Goal: Task Accomplishment & Management: Complete application form

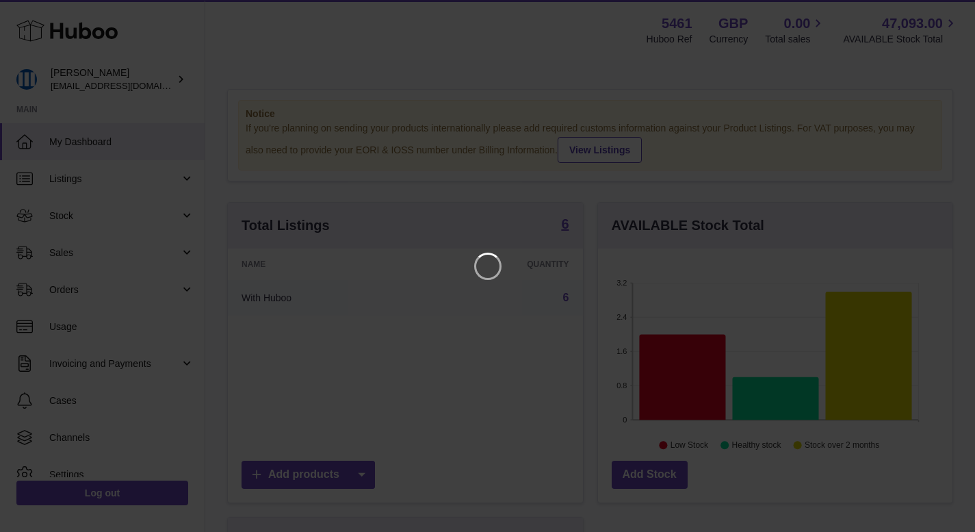
scroll to position [214, 360]
click at [951, 15] on icon "Close" at bounding box center [949, 12] width 11 height 11
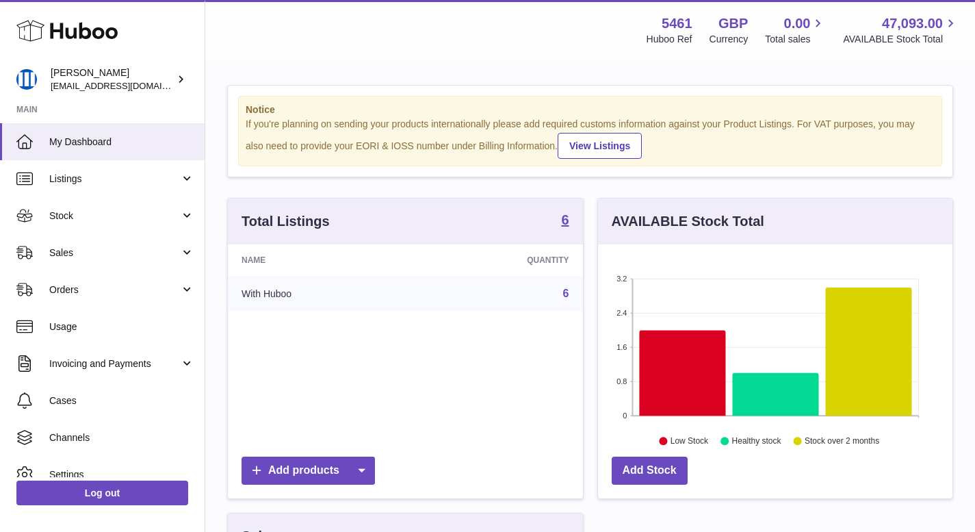
scroll to position [0, 0]
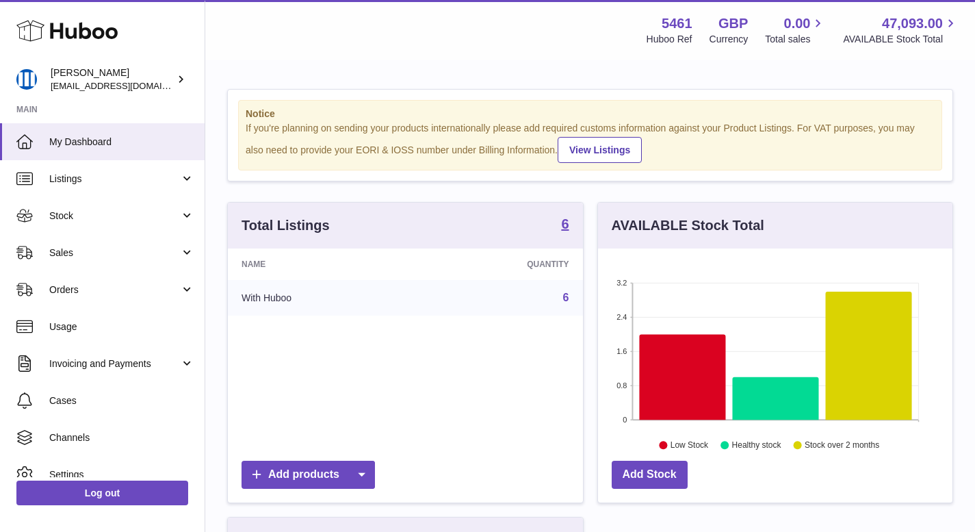
click at [446, 321] on div "Name Quantity With Huboo 6" at bounding box center [405, 350] width 355 height 205
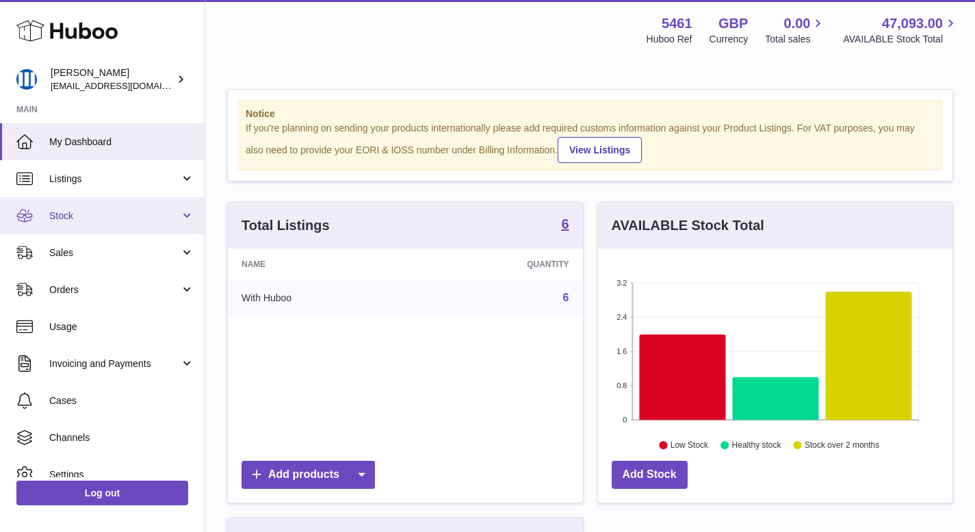
click at [99, 208] on link "Stock" at bounding box center [102, 215] width 205 height 37
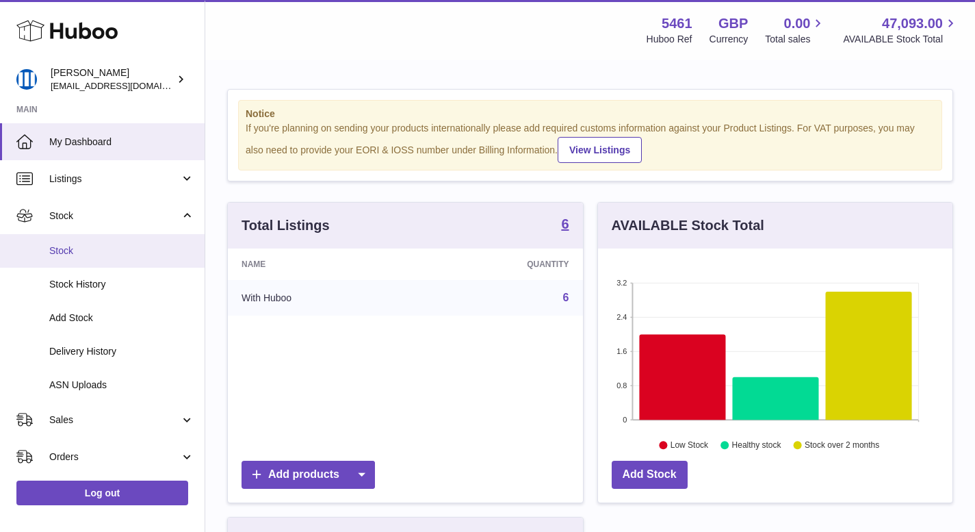
click at [96, 248] on span "Stock" at bounding box center [121, 250] width 145 height 13
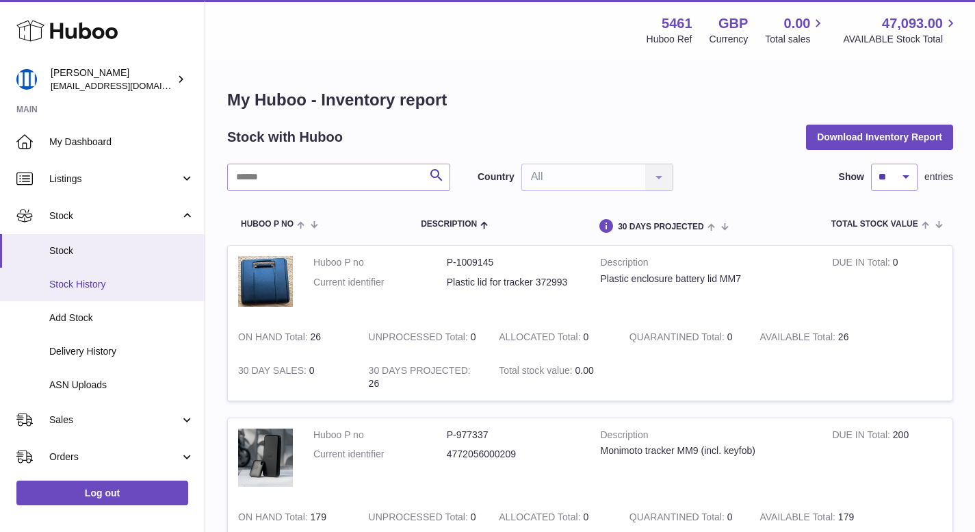
click at [134, 280] on span "Stock History" at bounding box center [121, 284] width 145 height 13
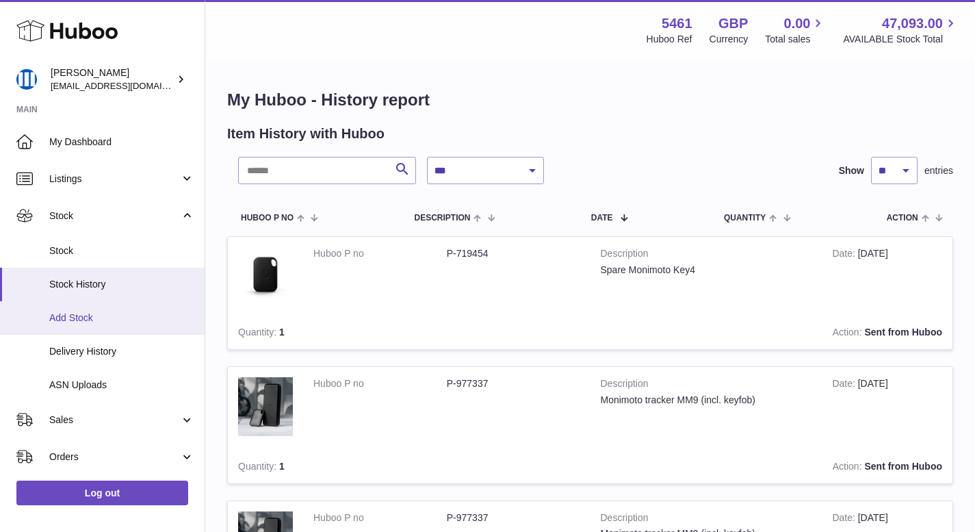
click at [116, 311] on span "Add Stock" at bounding box center [121, 317] width 145 height 13
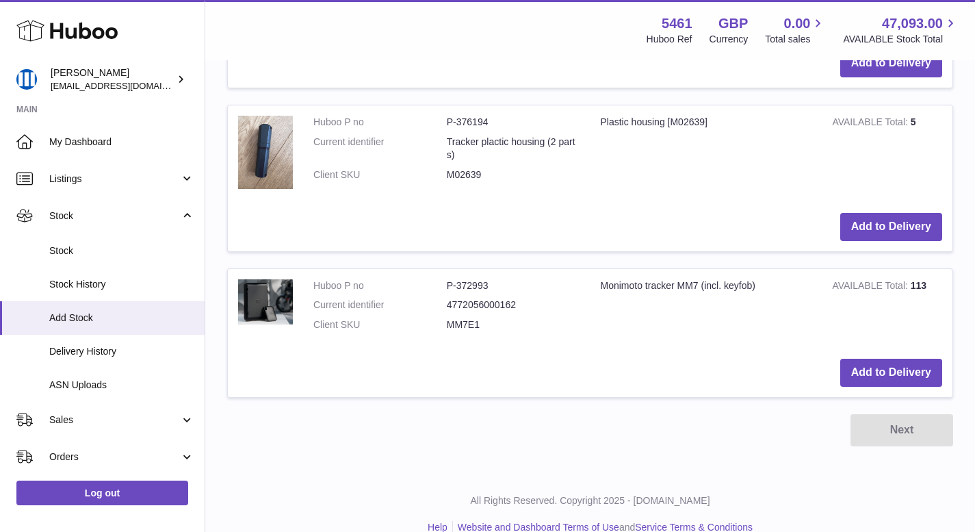
scroll to position [945, 0]
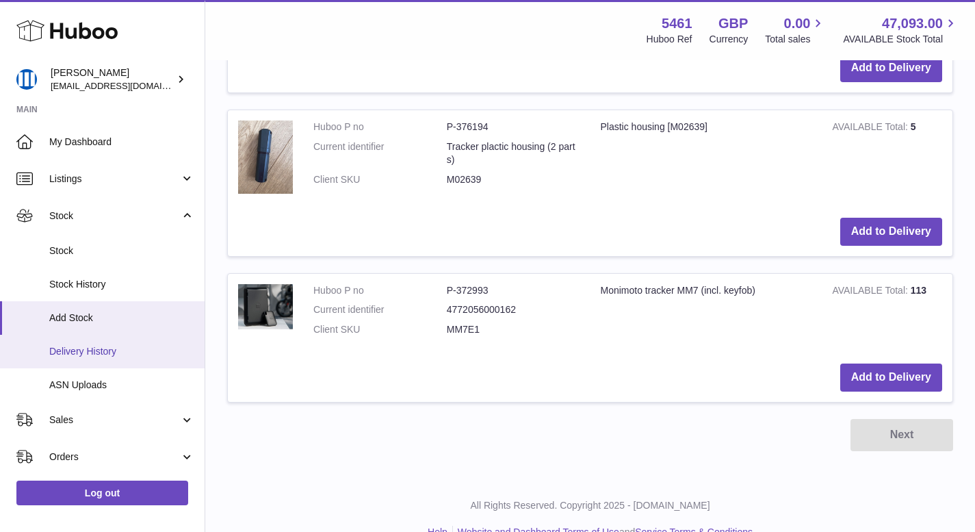
click at [92, 351] on span "Delivery History" at bounding box center [121, 351] width 145 height 13
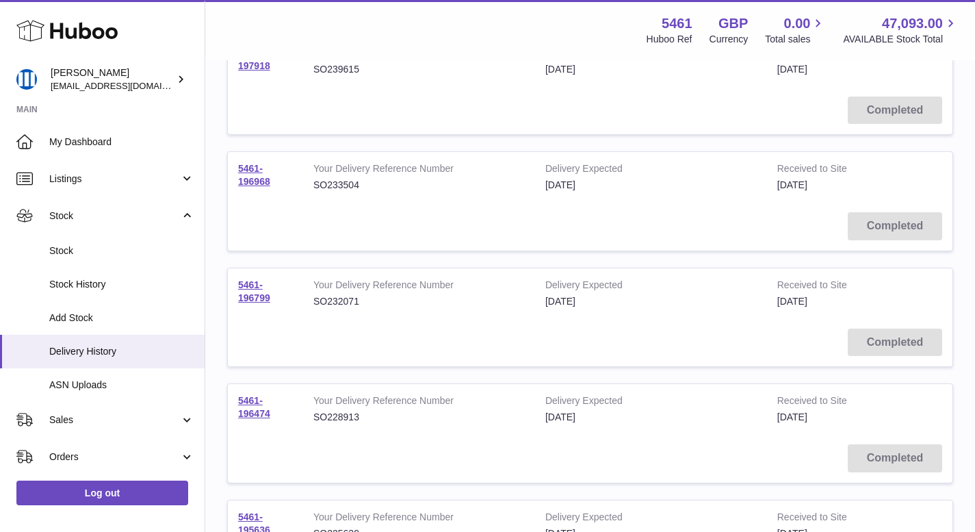
scroll to position [696, 0]
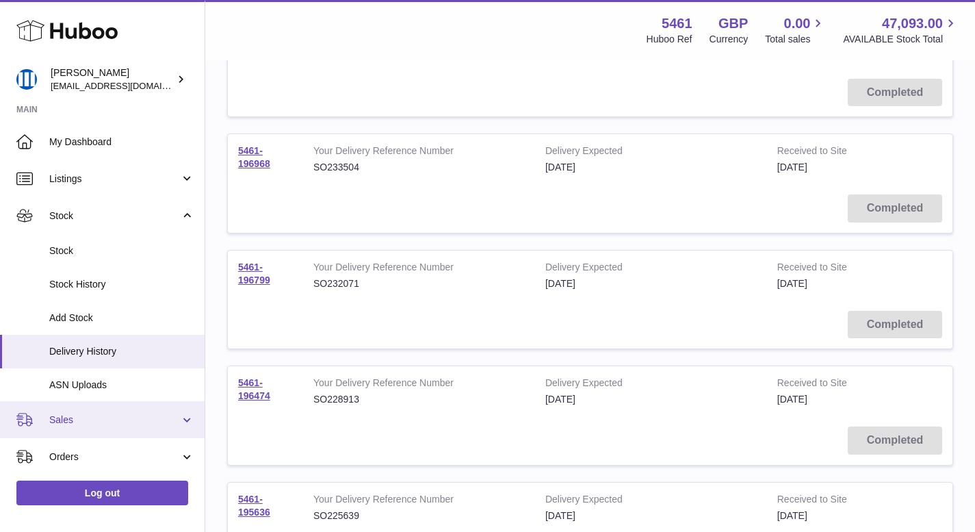
click at [130, 418] on span "Sales" at bounding box center [114, 419] width 131 height 13
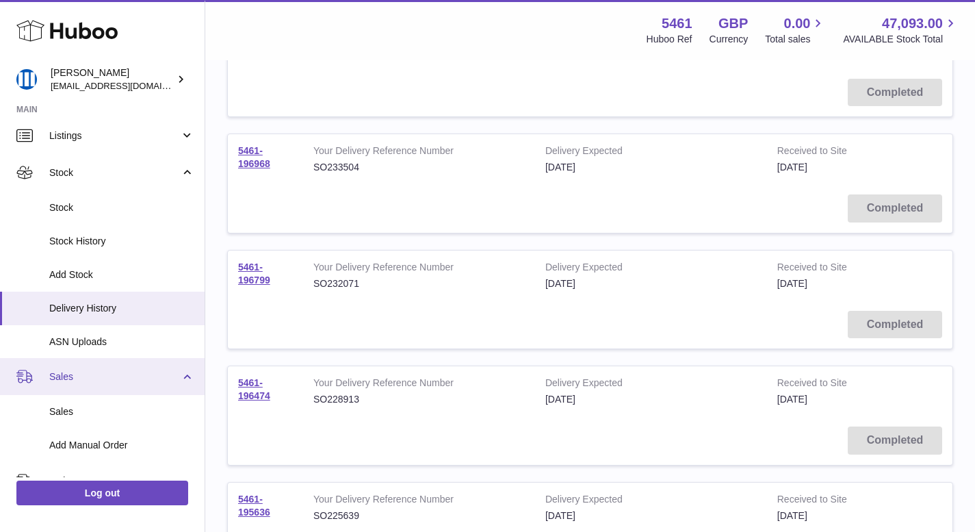
scroll to position [46, 0]
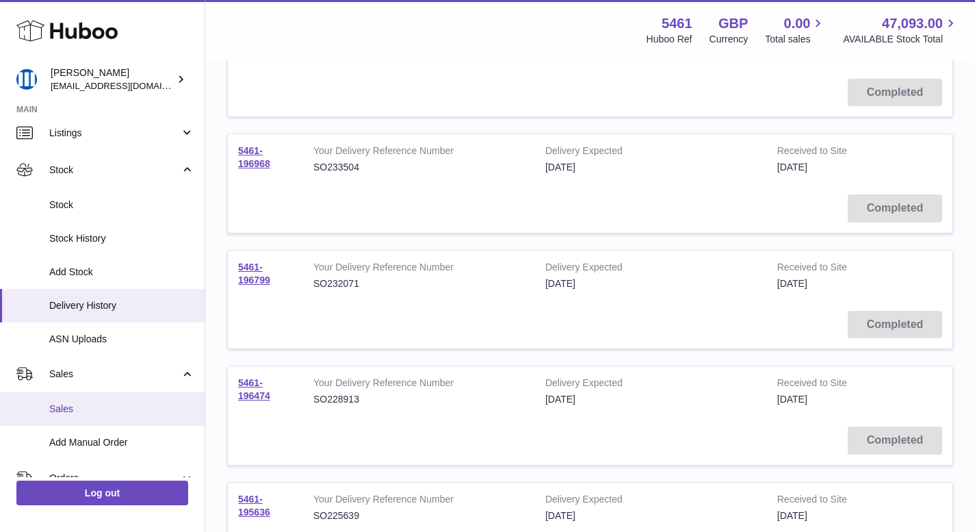
click at [125, 409] on span "Sales" at bounding box center [121, 408] width 145 height 13
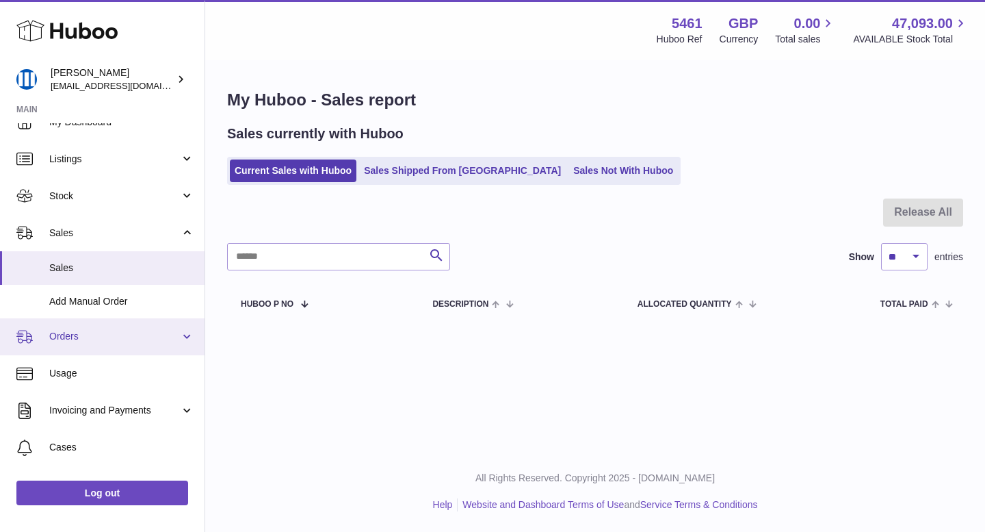
scroll to position [2, 0]
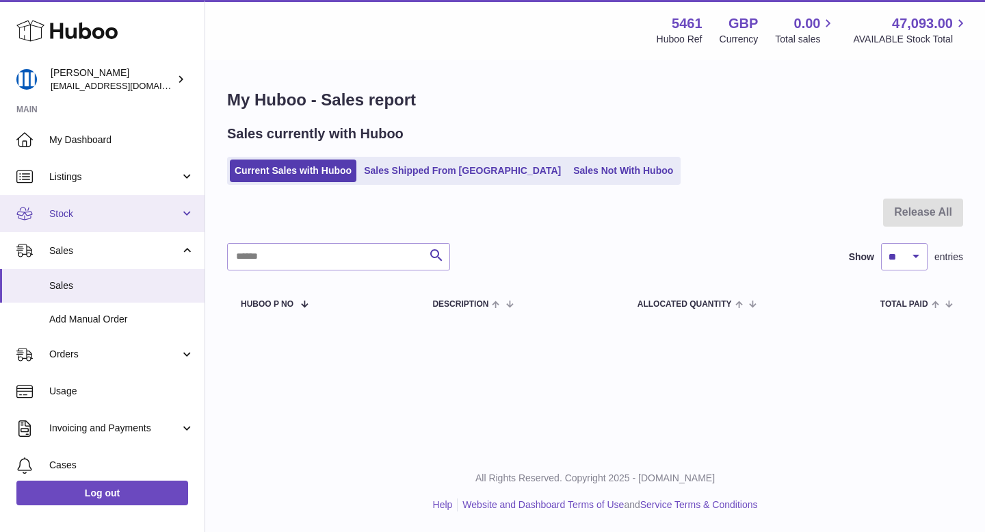
click at [102, 209] on span "Stock" at bounding box center [114, 213] width 131 height 13
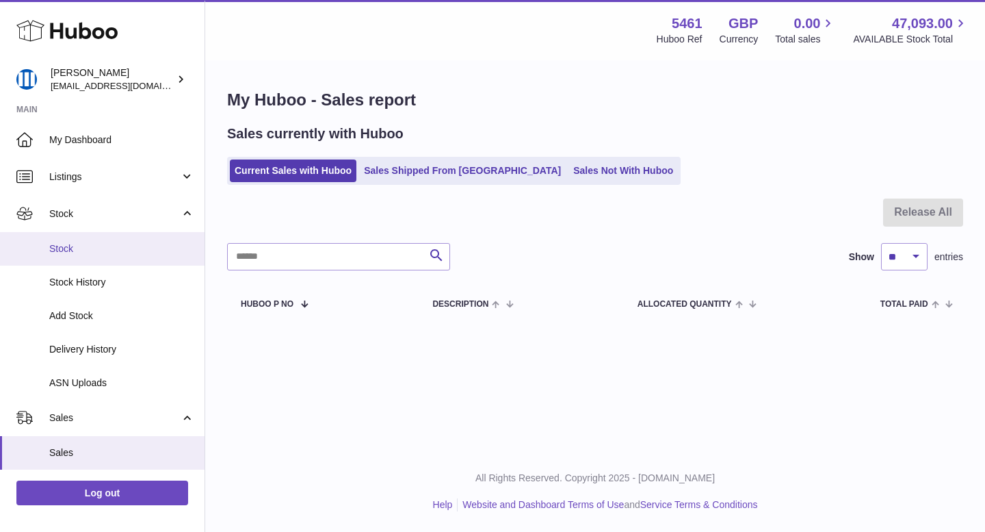
click at [101, 242] on span "Stock" at bounding box center [121, 248] width 145 height 13
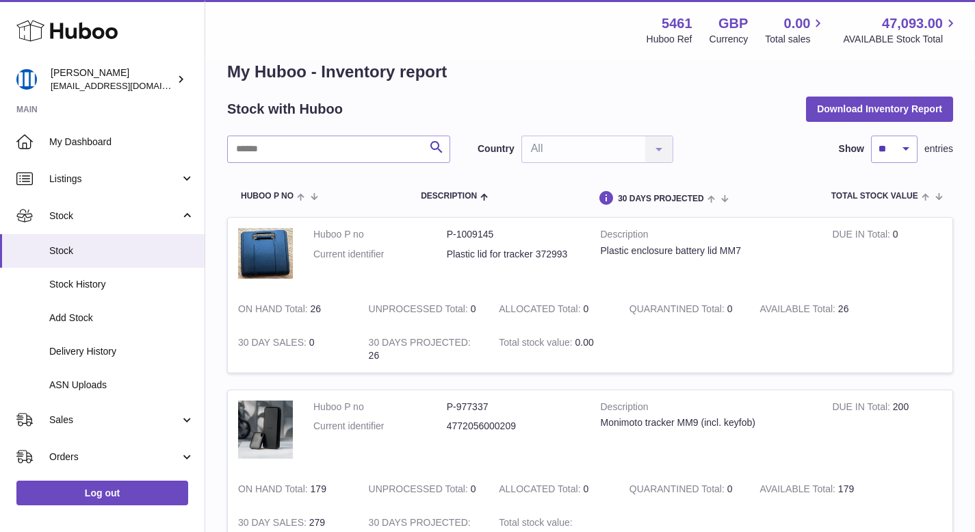
scroll to position [25, 0]
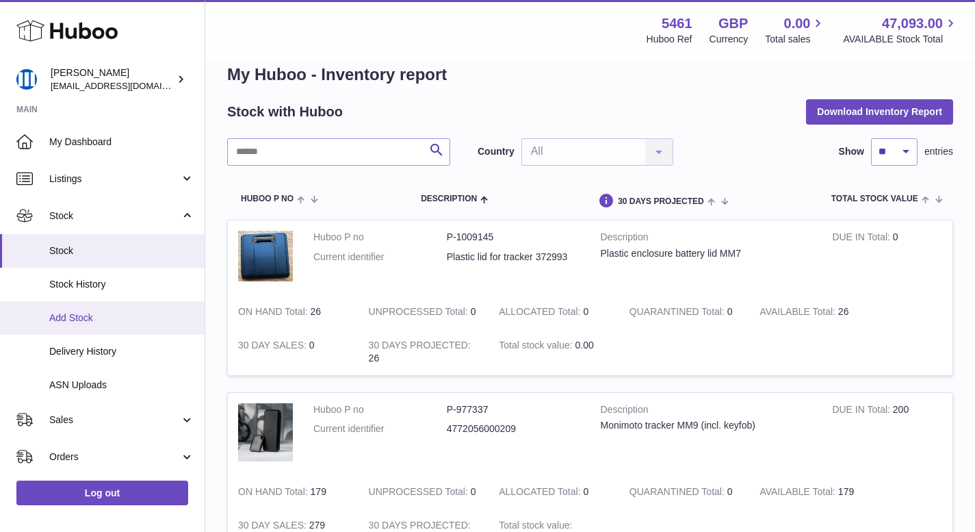
click at [113, 318] on span "Add Stock" at bounding box center [121, 317] width 145 height 13
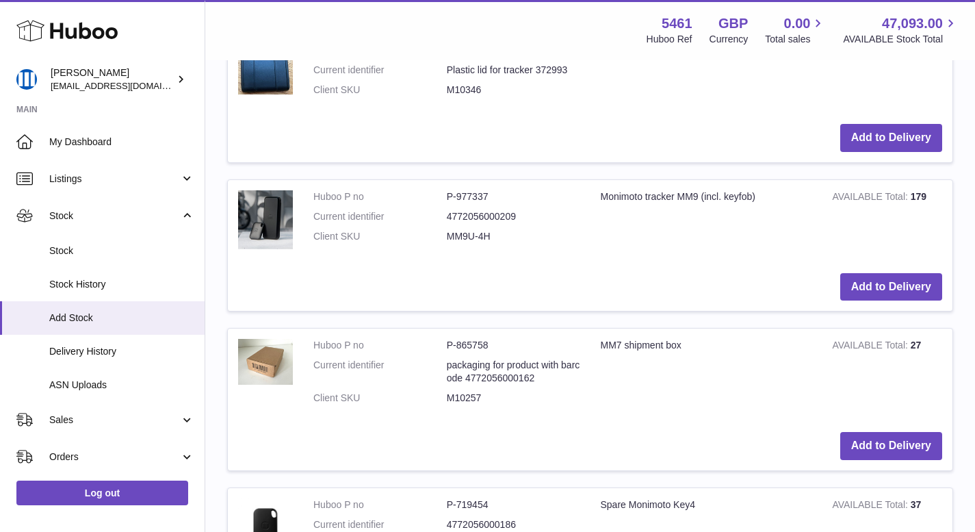
scroll to position [419, 0]
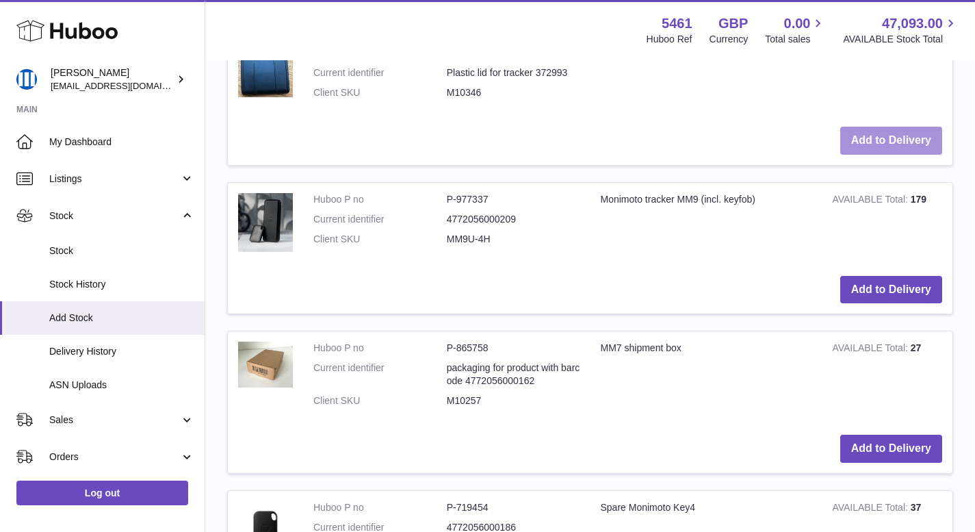
click at [874, 140] on button "Add to Delivery" at bounding box center [891, 141] width 102 height 28
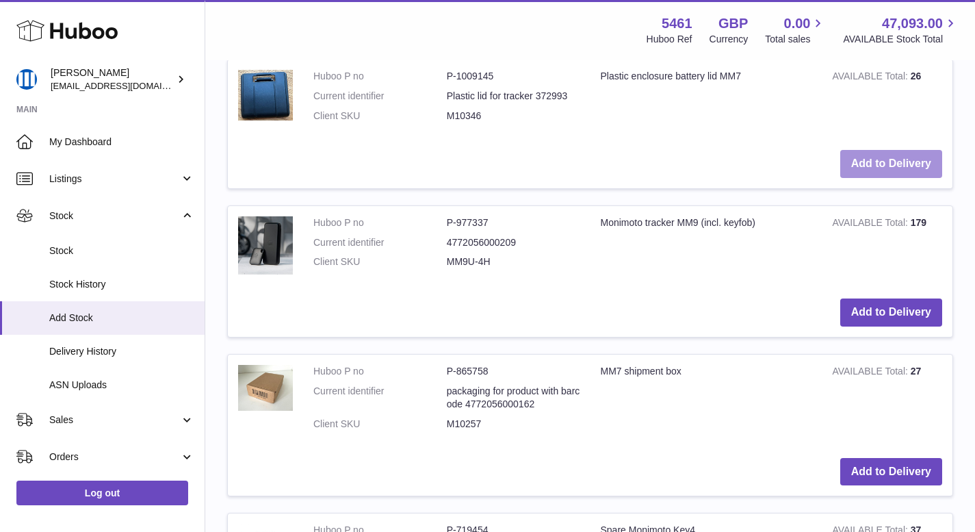
scroll to position [588, 0]
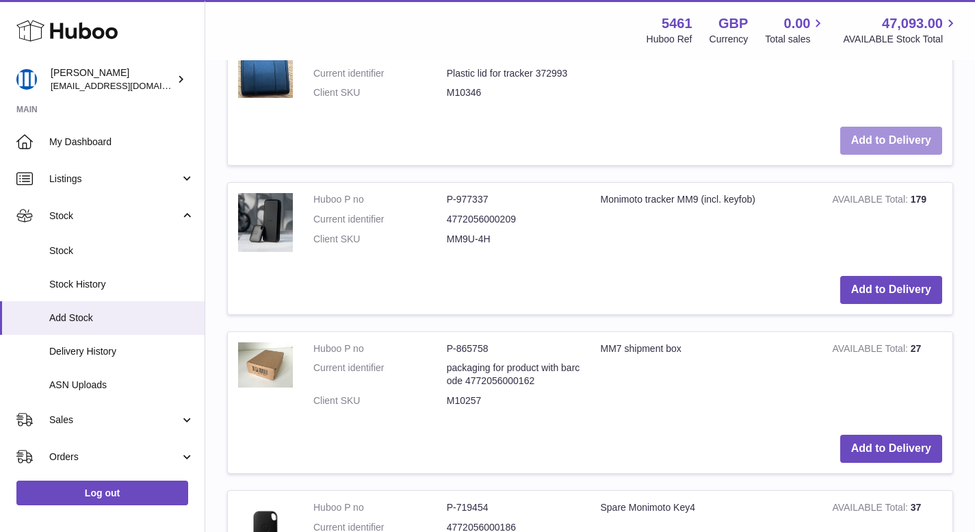
click at [853, 136] on button "Add to Delivery" at bounding box center [891, 141] width 102 height 28
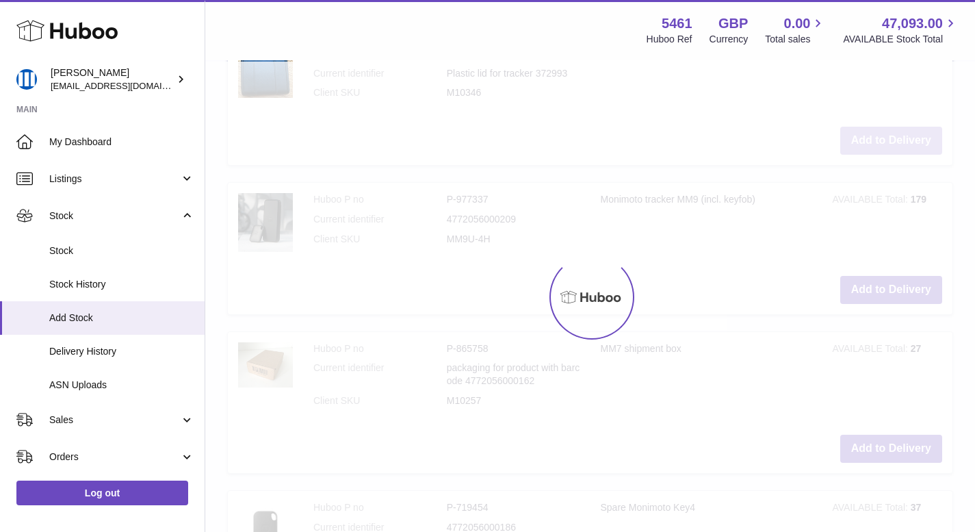
type input "*"
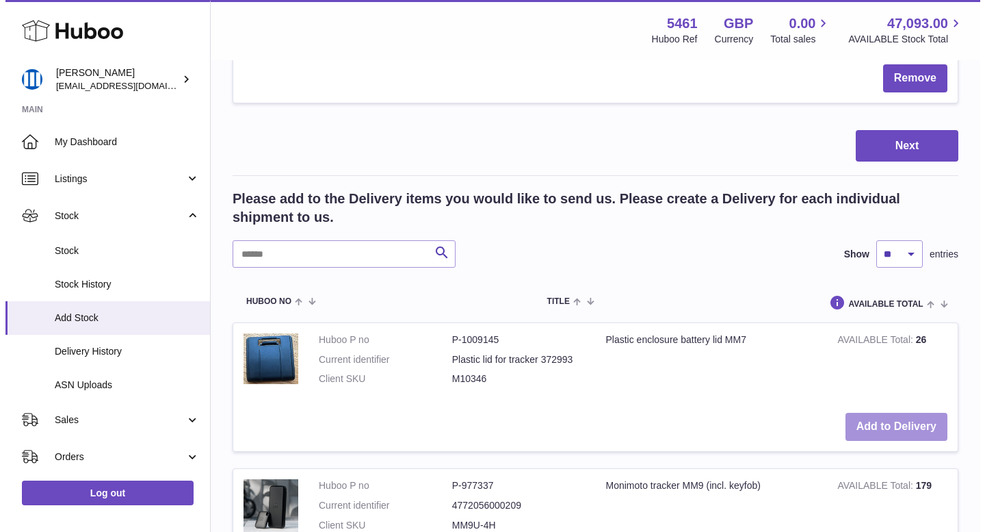
scroll to position [309, 0]
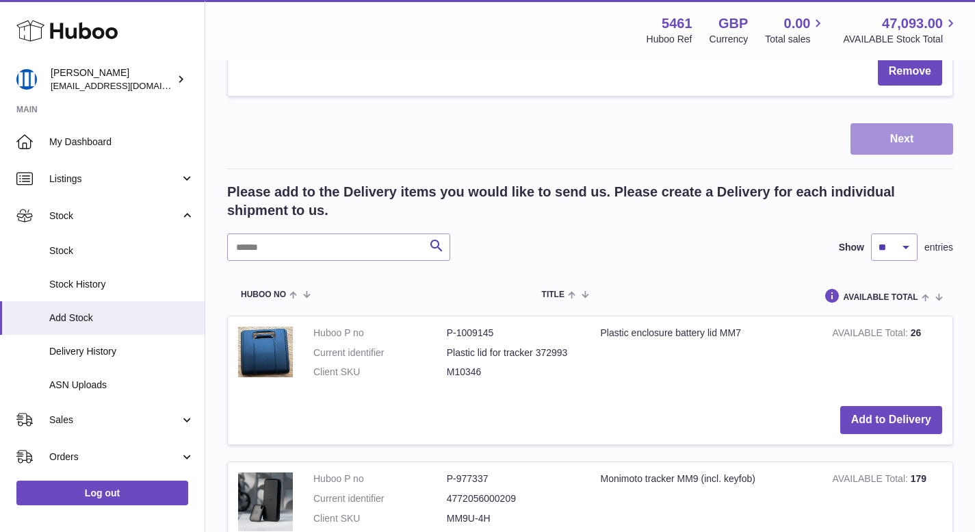
click at [898, 144] on button "Next" at bounding box center [902, 139] width 103 height 32
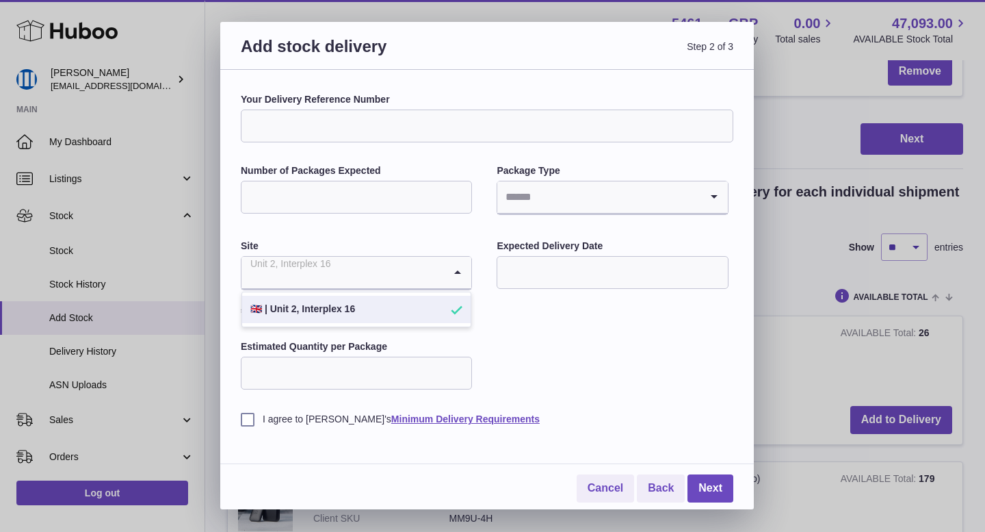
click at [409, 287] on input "Search for option" at bounding box center [343, 272] width 203 height 31
click at [420, 276] on input "Search for option" at bounding box center [343, 272] width 203 height 31
click at [616, 493] on link "Cancel" at bounding box center [605, 488] width 57 height 28
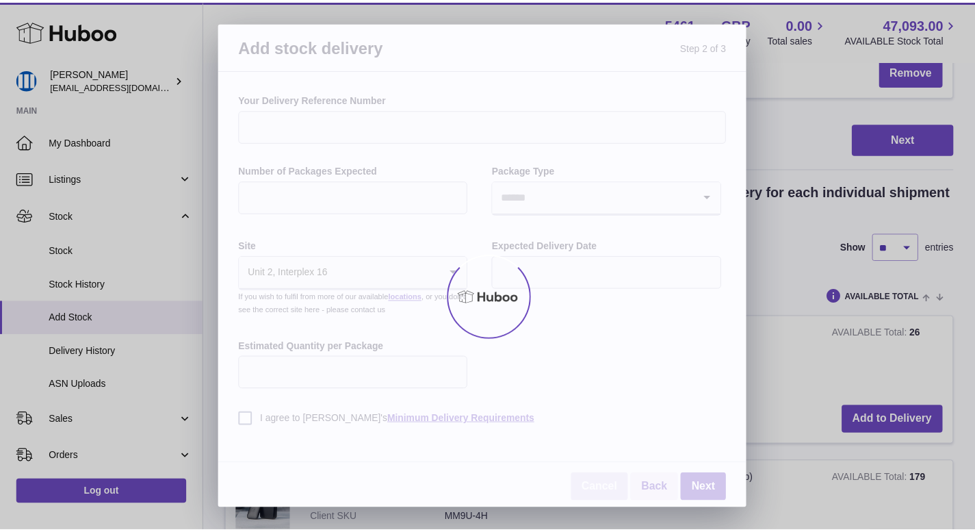
scroll to position [270, 0]
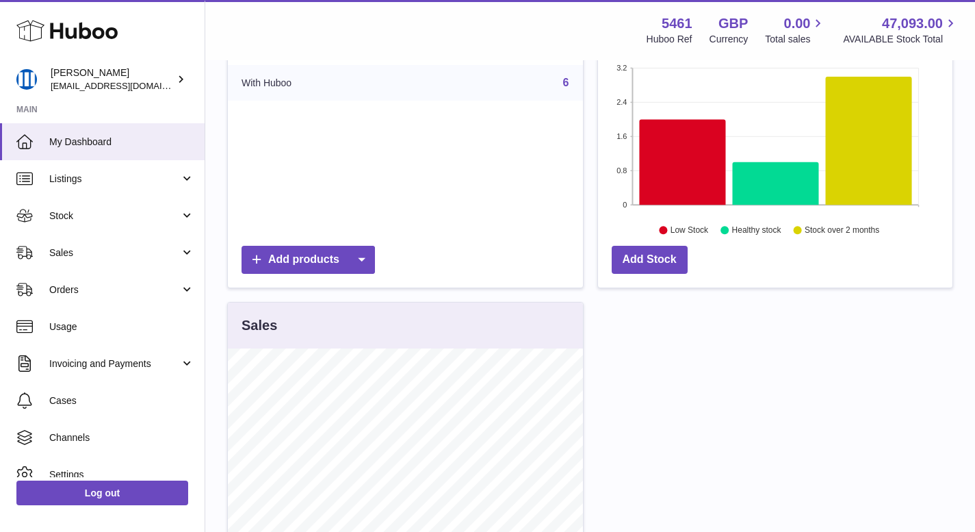
scroll to position [262, 0]
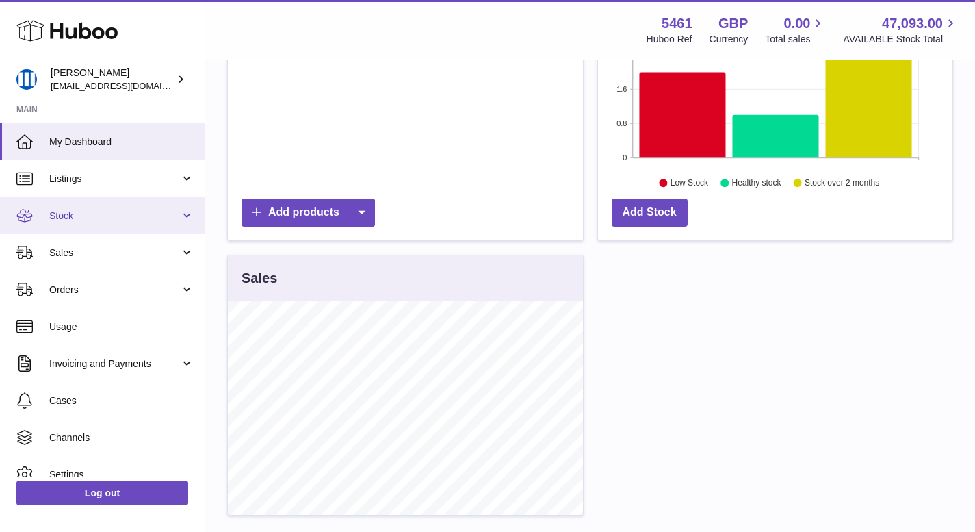
click at [142, 207] on link "Stock" at bounding box center [102, 215] width 205 height 37
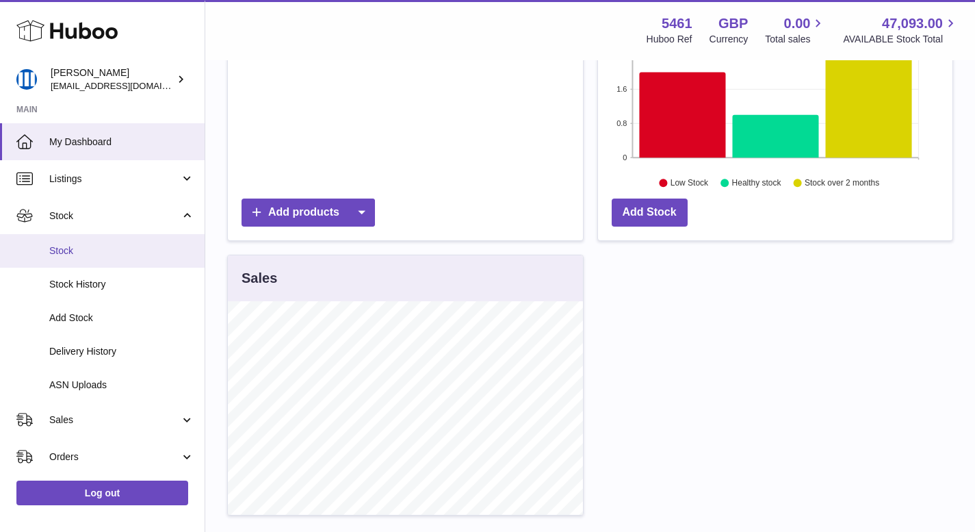
click at [125, 253] on span "Stock" at bounding box center [121, 250] width 145 height 13
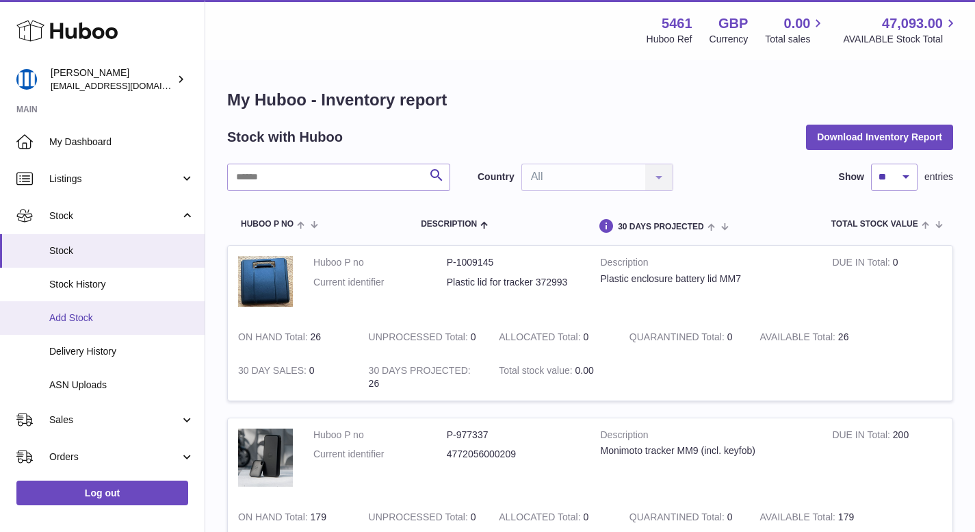
click at [88, 319] on span "Add Stock" at bounding box center [121, 317] width 145 height 13
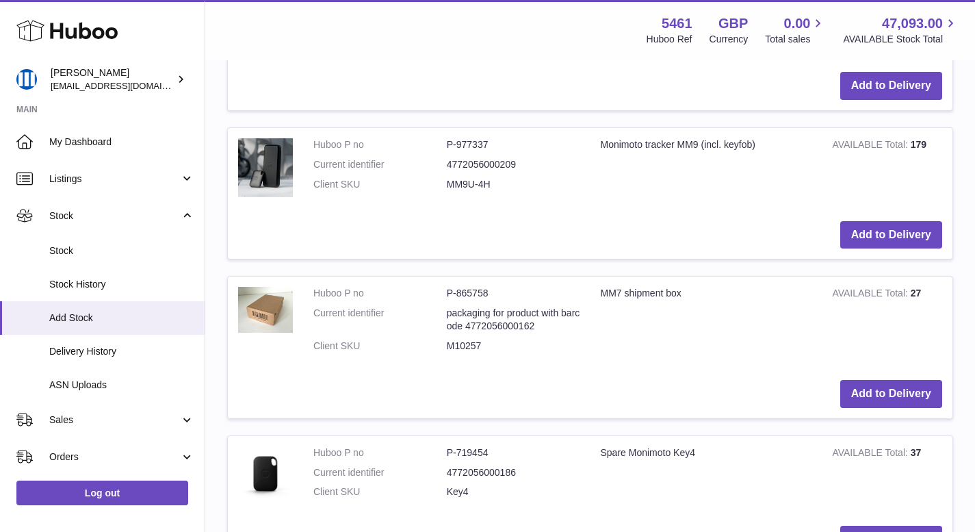
scroll to position [469, 0]
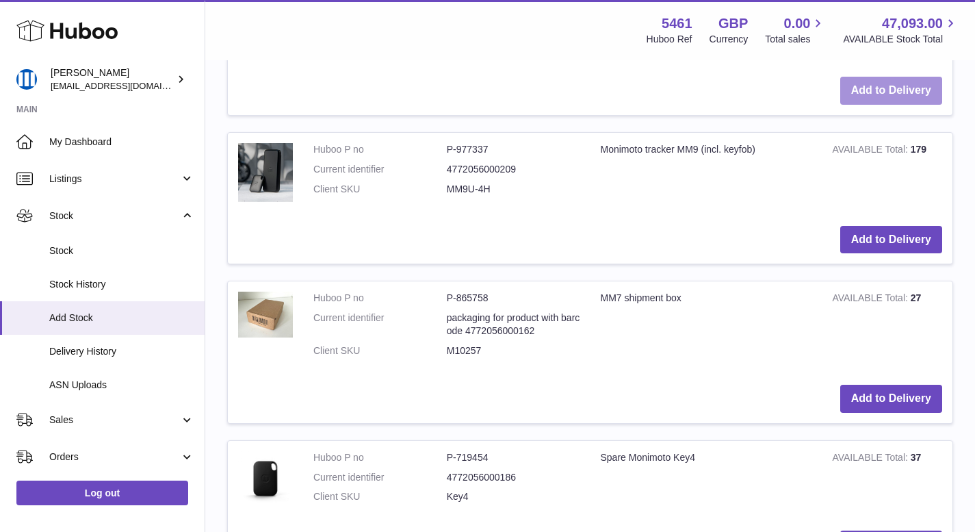
click at [844, 88] on button "Add to Delivery" at bounding box center [891, 91] width 102 height 28
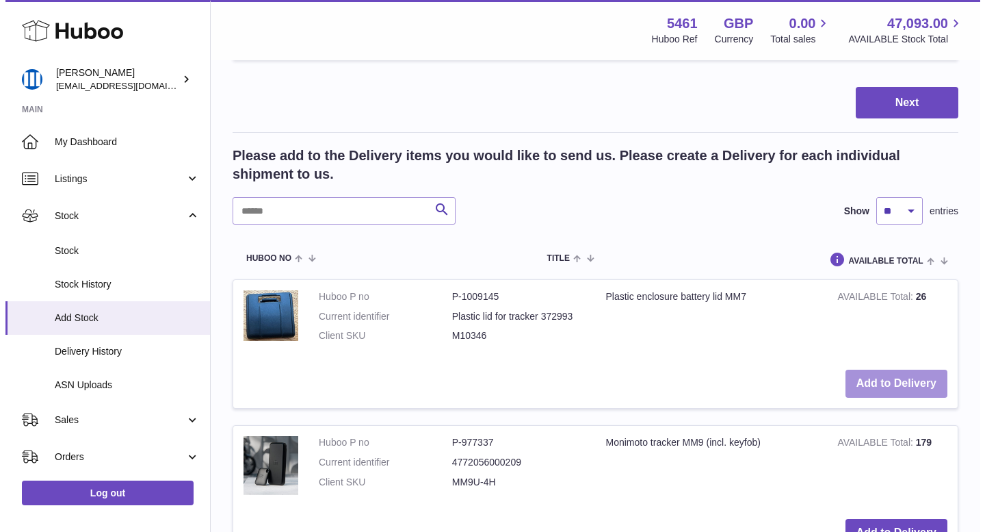
scroll to position [347, 0]
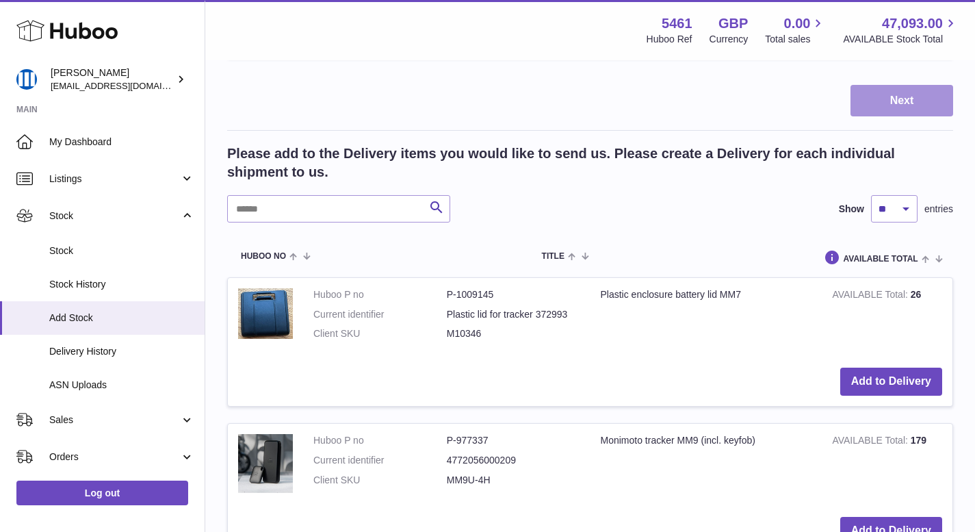
click at [887, 99] on button "Next" at bounding box center [902, 101] width 103 height 32
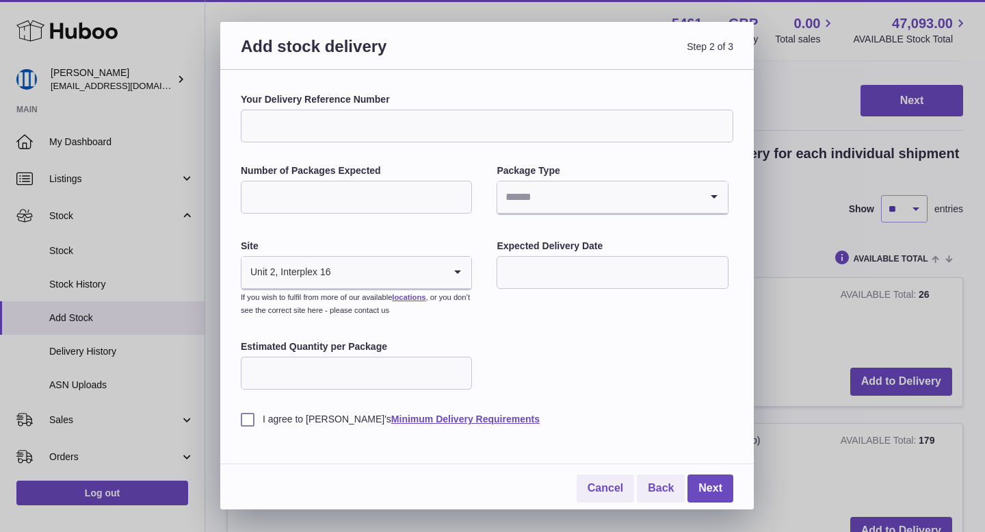
click at [310, 120] on input "Your Delivery Reference Number" at bounding box center [487, 125] width 493 height 33
click at [279, 270] on div "Unit 2, Interplex 16" at bounding box center [343, 272] width 203 height 31
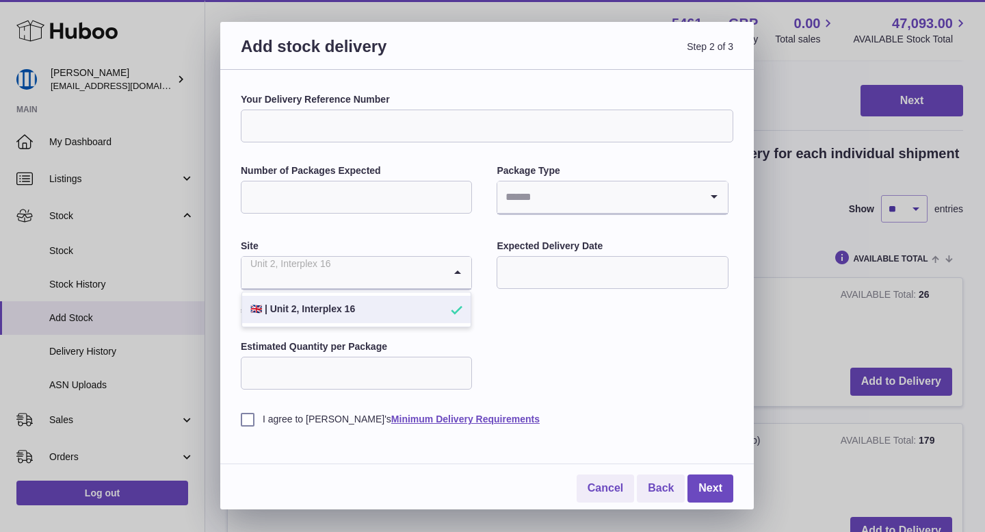
click at [279, 272] on input "Search for option" at bounding box center [343, 272] width 203 height 31
click at [510, 337] on div "Your Delivery Reference Number Number of Packages Expected Package Type Loading…" at bounding box center [487, 259] width 493 height 333
click at [455, 270] on icon "Search for option" at bounding box center [457, 272] width 27 height 31
click at [437, 307] on li "🇬🇧 | Unit 2, Interplex 16" at bounding box center [356, 309] width 229 height 27
click at [409, 296] on link "locations" at bounding box center [409, 297] width 34 height 8
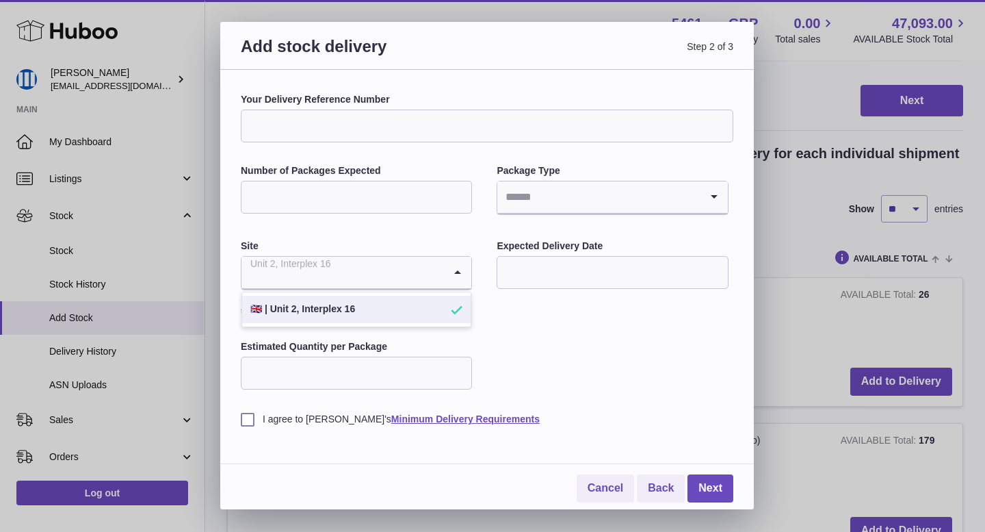
click at [432, 275] on input "Search for option" at bounding box center [343, 272] width 203 height 31
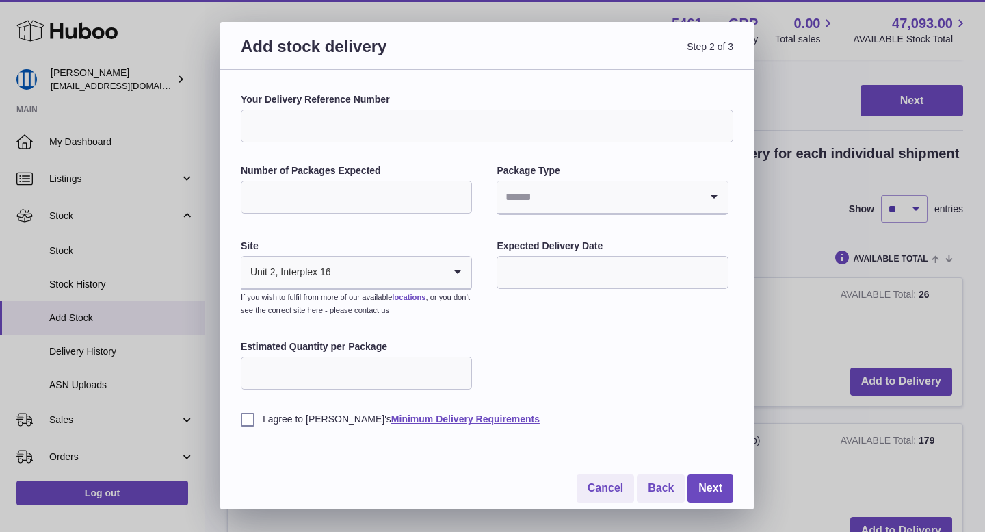
click at [488, 307] on div "Your Delivery Reference Number Number of Packages Expected Package Type Loading…" at bounding box center [487, 259] width 493 height 333
click at [532, 339] on div "Your Delivery Reference Number Number of Packages Expected Package Type Loading…" at bounding box center [487, 259] width 493 height 333
click at [493, 318] on div "Your Delivery Reference Number Number of Packages Expected Package Type Loading…" at bounding box center [487, 259] width 493 height 333
click at [578, 267] on input "text" at bounding box center [612, 272] width 231 height 33
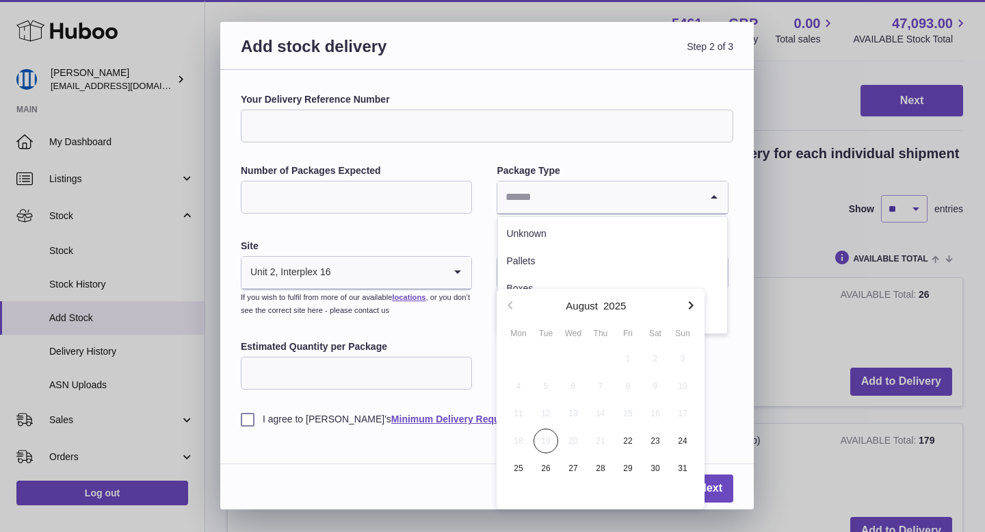
click at [526, 213] on div "Loading..." at bounding box center [613, 197] width 230 height 33
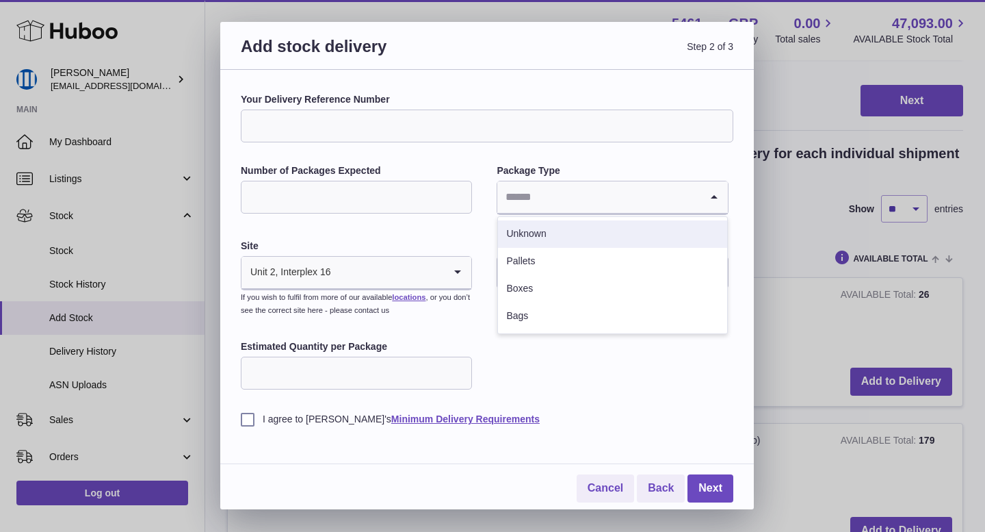
click at [430, 232] on div "Your Delivery Reference Number Number of Packages Expected Package Type Loading…" at bounding box center [487, 259] width 493 height 333
click at [555, 63] on span "Step 2 of 3" at bounding box center [610, 55] width 246 height 38
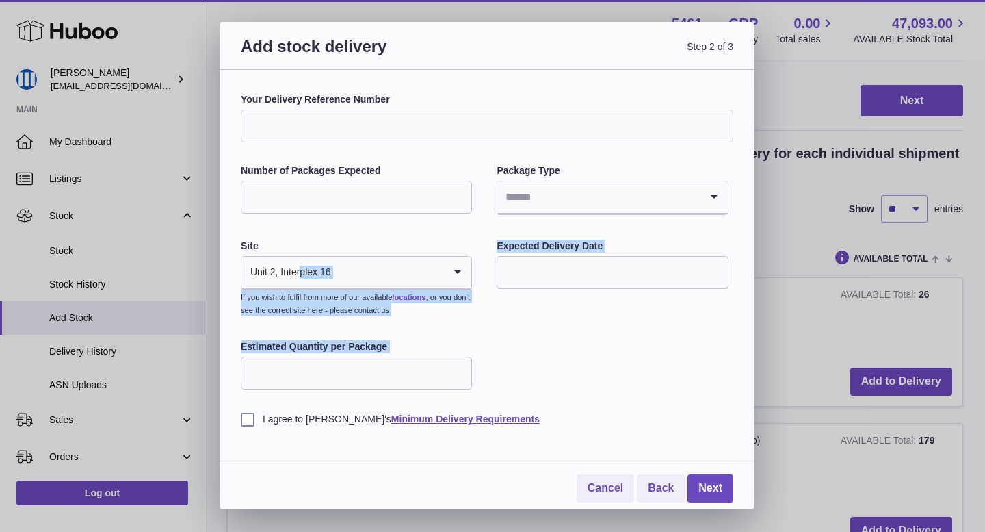
drag, startPoint x: 235, startPoint y: 266, endPoint x: 250, endPoint y: 267, distance: 15.8
click at [250, 267] on div "Your Delivery Reference Number Number of Packages Expected Package Type Loading…" at bounding box center [487, 289] width 534 height 439
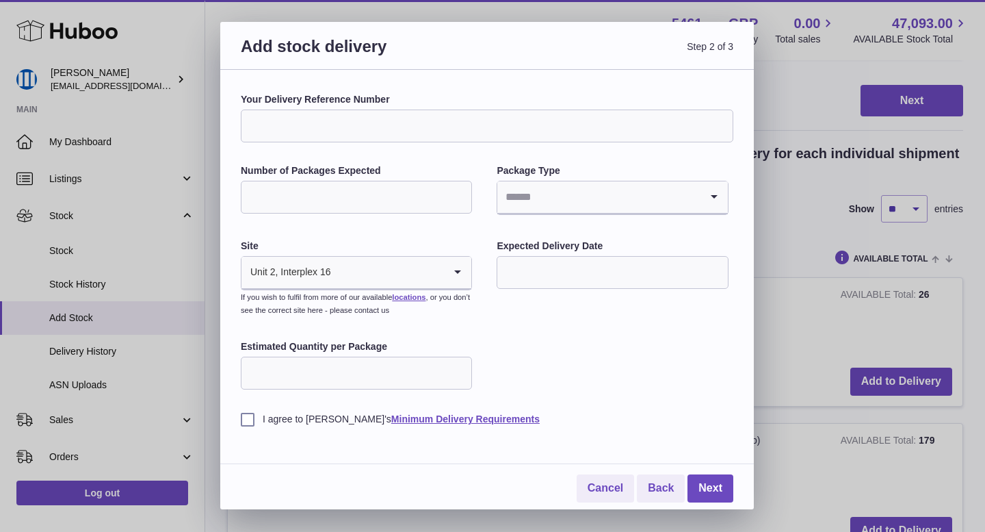
click at [236, 248] on div "Your Delivery Reference Number Number of Packages Expected Package Type Loading…" at bounding box center [487, 289] width 534 height 439
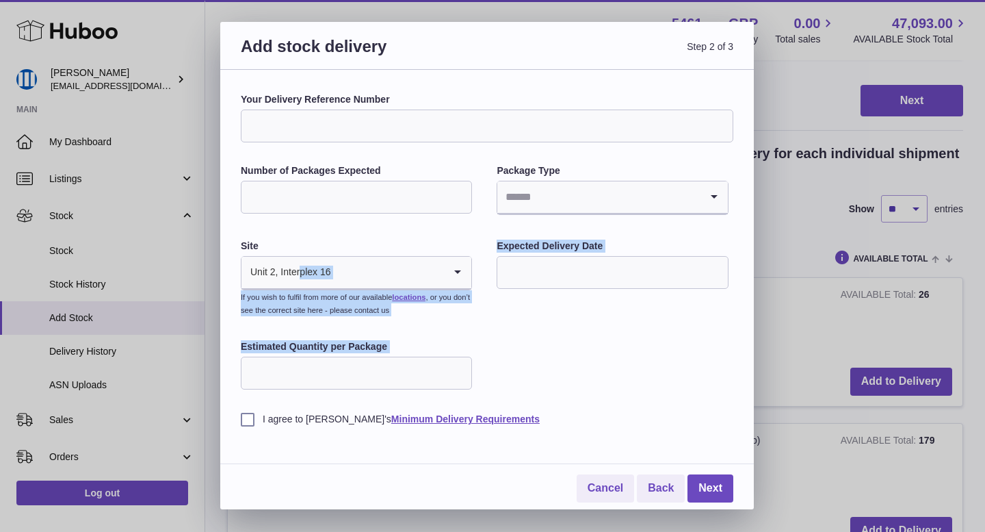
drag, startPoint x: 236, startPoint y: 245, endPoint x: 264, endPoint y: 245, distance: 28.1
click at [264, 246] on div "Your Delivery Reference Number Number of Packages Expected Package Type Loading…" at bounding box center [487, 289] width 534 height 439
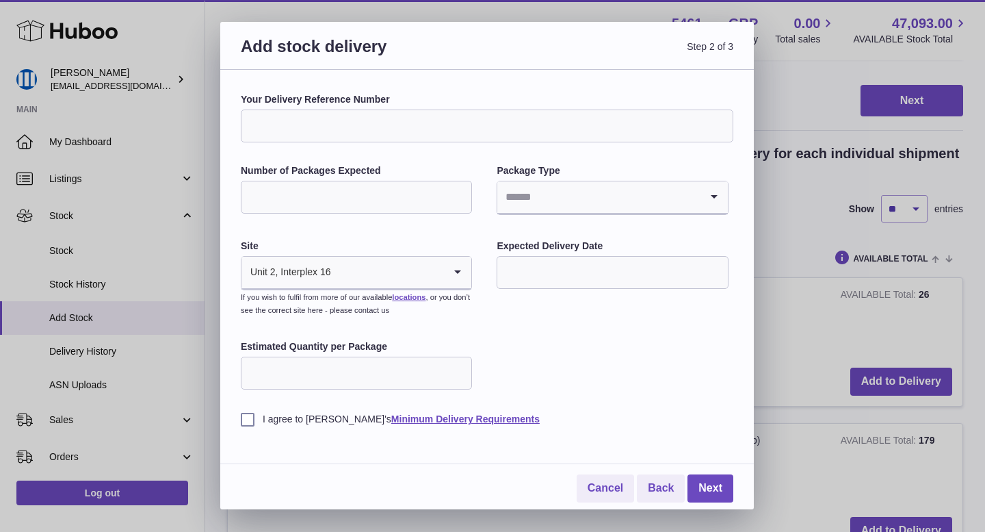
click at [358, 244] on label "Site" at bounding box center [356, 246] width 231 height 13
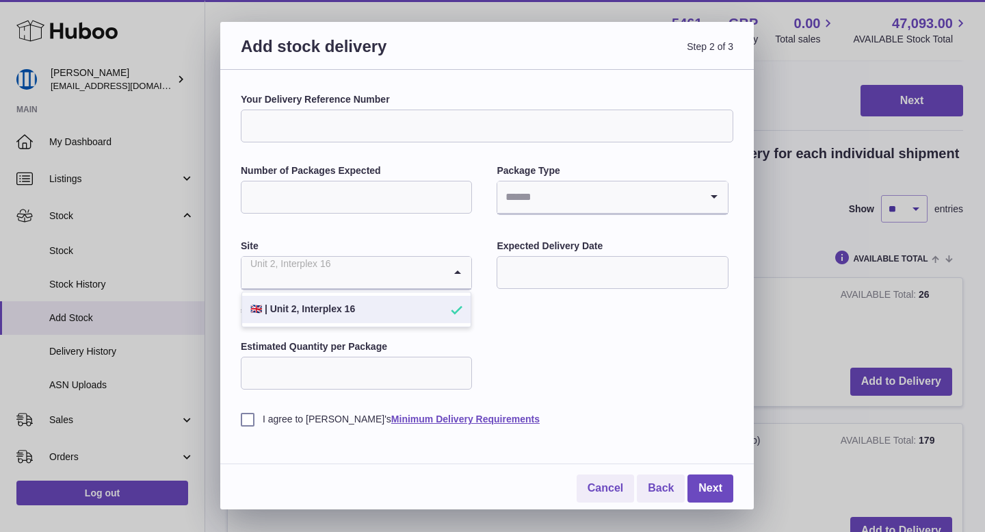
drag, startPoint x: 344, startPoint y: 274, endPoint x: 253, endPoint y: 257, distance: 93.3
click at [253, 257] on input "Search for option" at bounding box center [343, 272] width 203 height 31
click at [675, 337] on div "Your Delivery Reference Number Number of Packages Expected Package Type Loading…" at bounding box center [487, 259] width 493 height 333
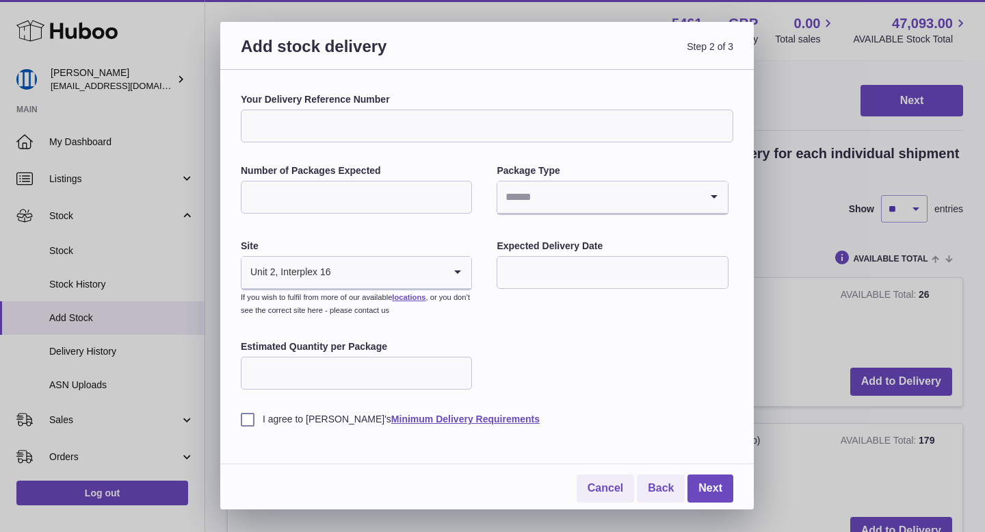
click at [504, 341] on div "Your Delivery Reference Number Number of Packages Expected Package Type Loading…" at bounding box center [487, 259] width 493 height 333
click at [575, 328] on div "Your Delivery Reference Number Number of Packages Expected Package Type Loading…" at bounding box center [487, 259] width 493 height 333
click at [602, 488] on link "Cancel" at bounding box center [605, 488] width 57 height 28
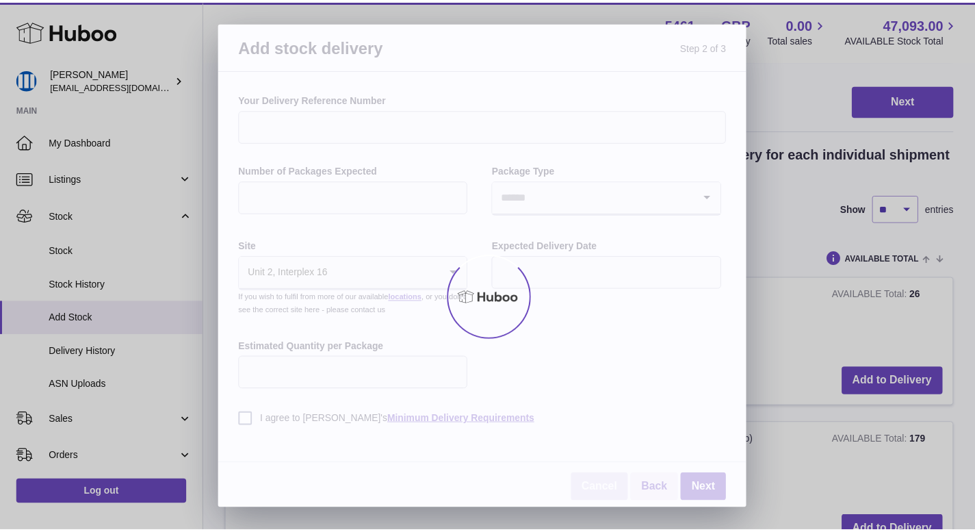
scroll to position [309, 0]
